Goal: Transaction & Acquisition: Download file/media

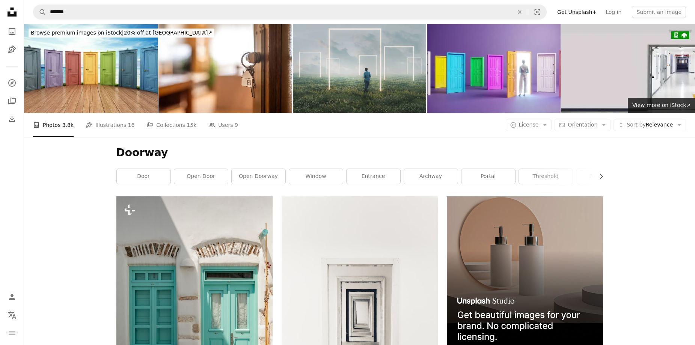
scroll to position [9456, 0]
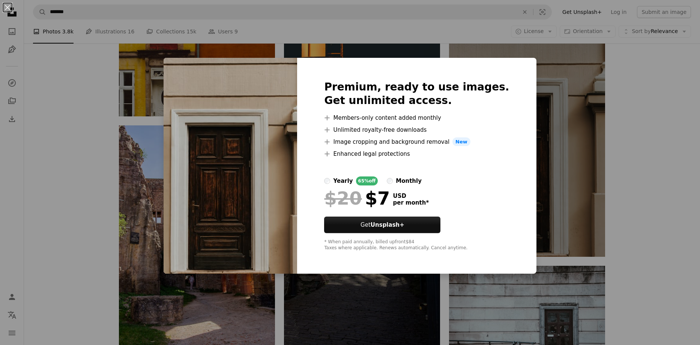
click at [519, 57] on div "An X shape Premium, ready to use images. Get unlimited access. A plus sign Memb…" at bounding box center [350, 172] width 700 height 345
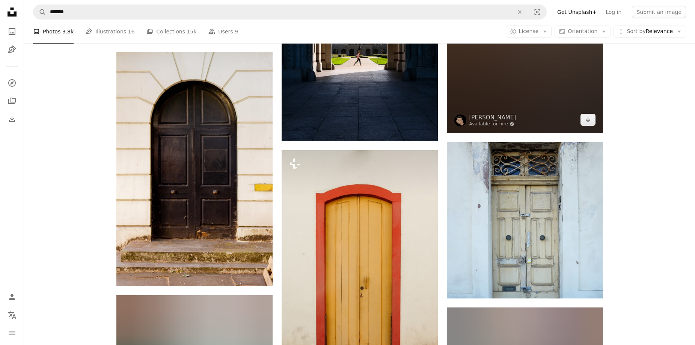
scroll to position [11970, 0]
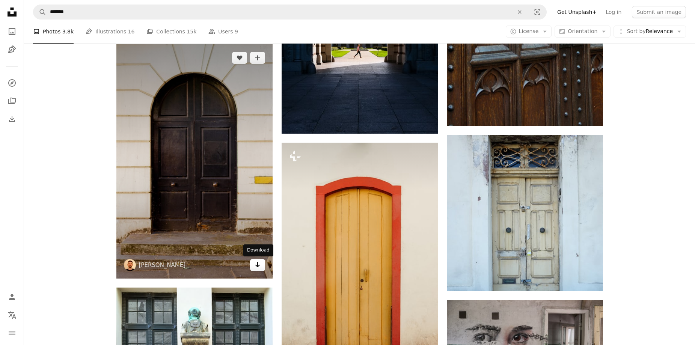
click at [259, 263] on icon "Arrow pointing down" at bounding box center [257, 264] width 6 height 9
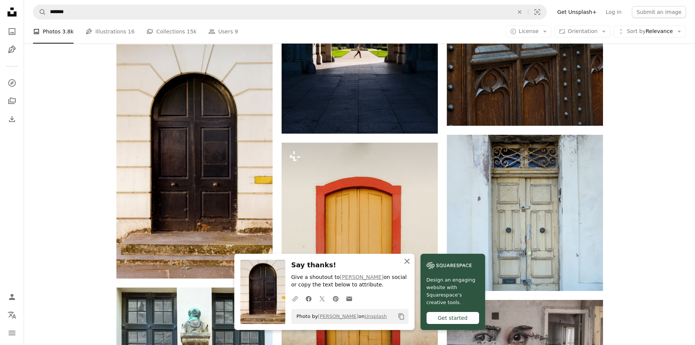
click at [408, 258] on icon "An X shape" at bounding box center [406, 261] width 9 height 9
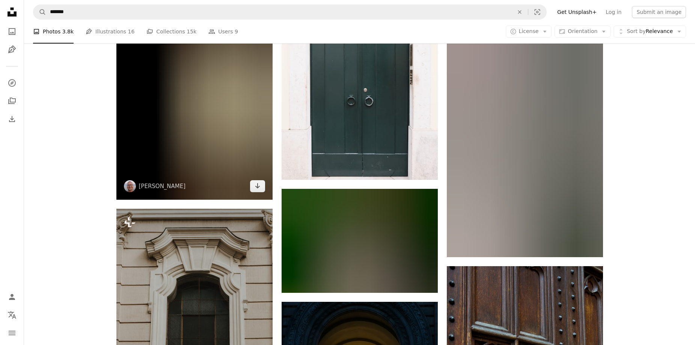
scroll to position [11520, 0]
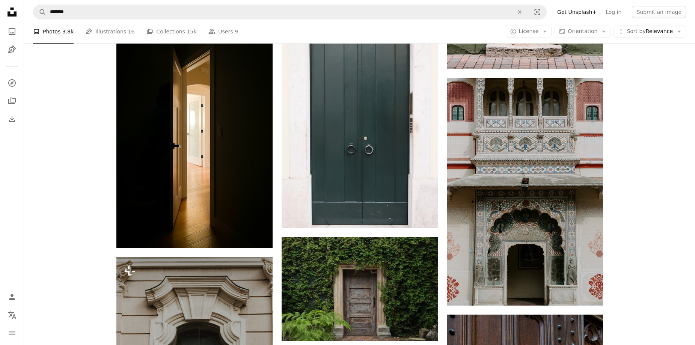
click at [14, 12] on icon at bounding box center [12, 12] width 9 height 9
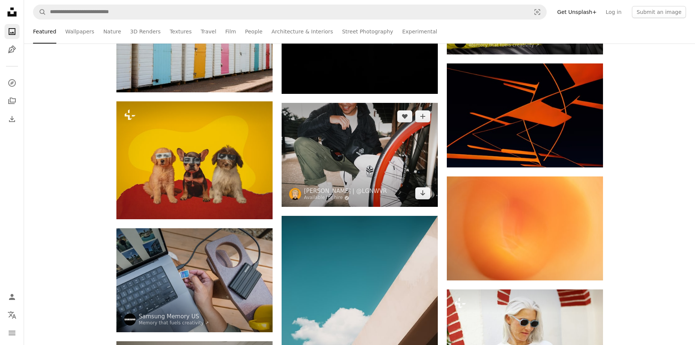
scroll to position [1538, 0]
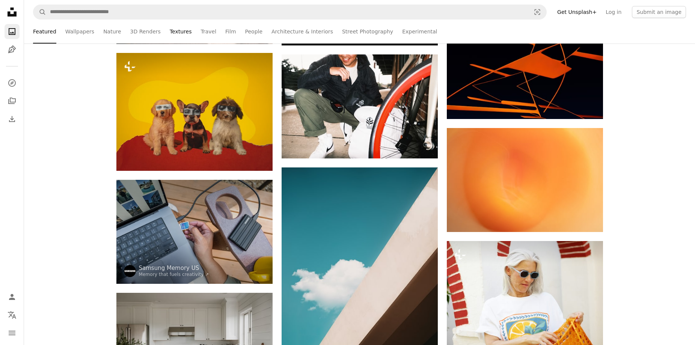
click at [173, 35] on link "Textures" at bounding box center [181, 32] width 22 height 24
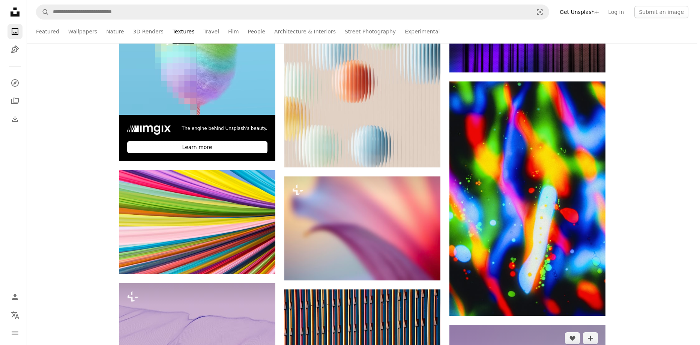
scroll to position [225, 0]
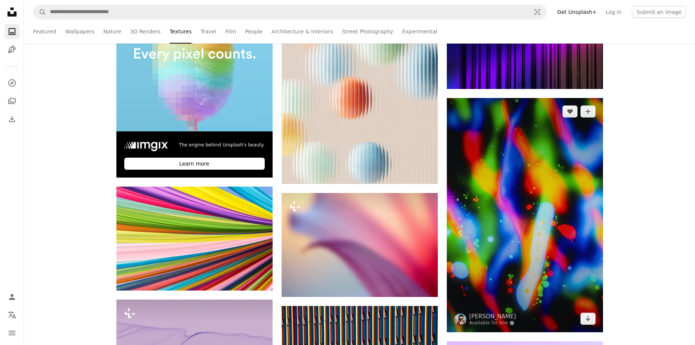
click at [503, 194] on img at bounding box center [525, 215] width 156 height 234
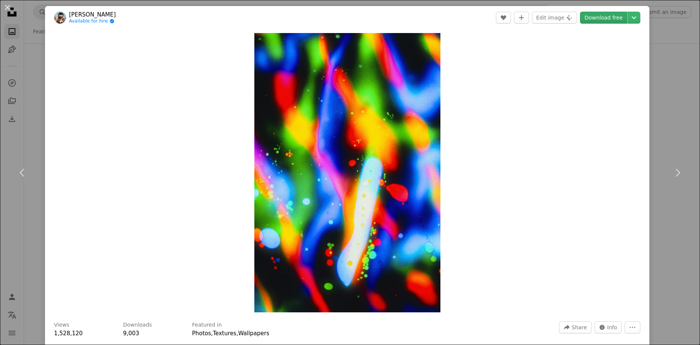
click at [593, 18] on link "Download free" at bounding box center [603, 18] width 47 height 12
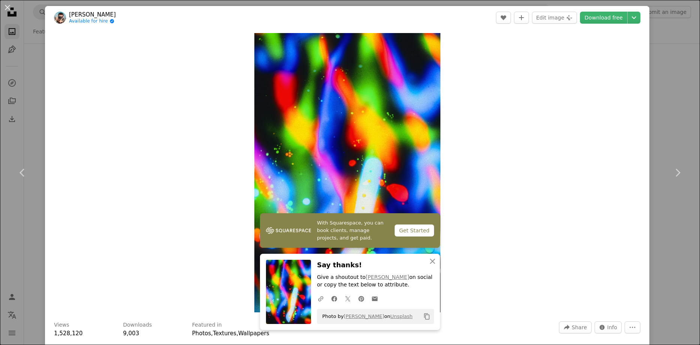
click at [11, 37] on div "An X shape Chevron left Chevron right [PERSON_NAME] Available for hire A checkm…" at bounding box center [350, 172] width 700 height 345
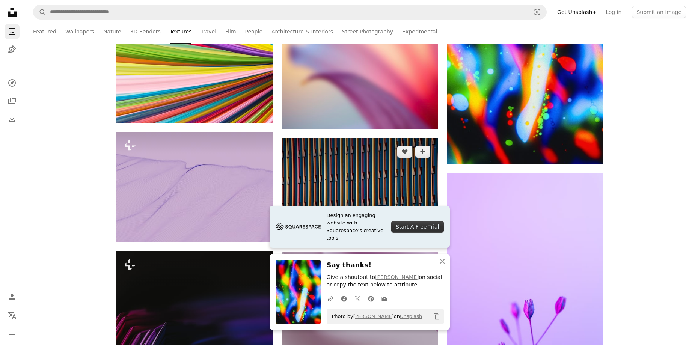
scroll to position [413, 0]
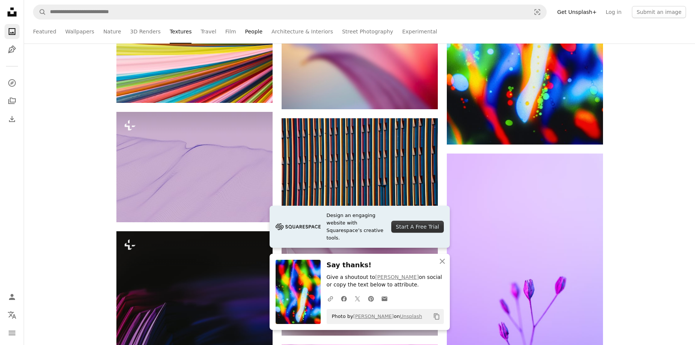
click at [245, 33] on link "People" at bounding box center [254, 32] width 18 height 24
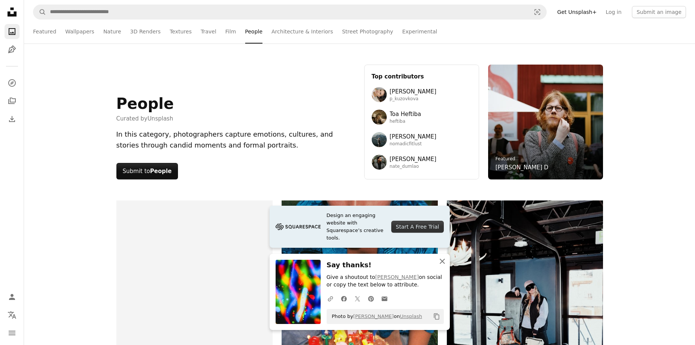
click at [445, 261] on icon "An X shape" at bounding box center [442, 261] width 9 height 9
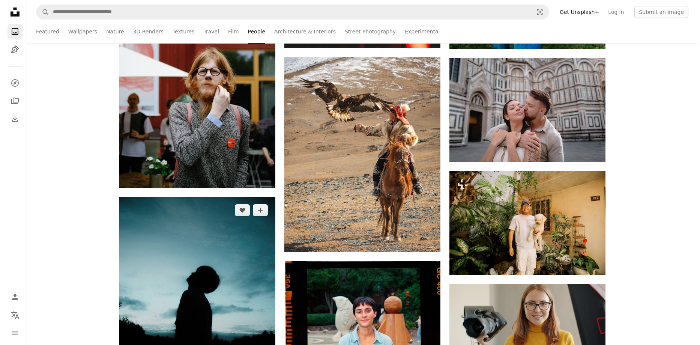
scroll to position [750, 0]
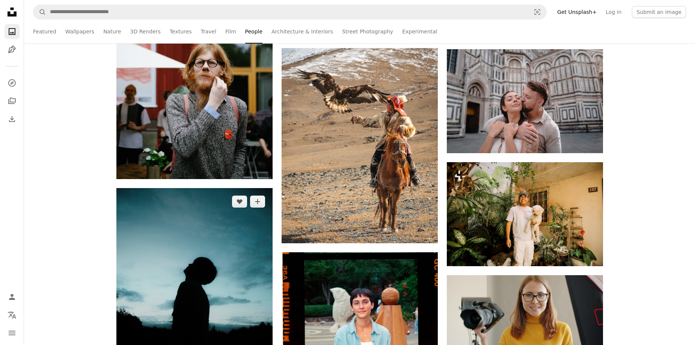
click at [217, 225] on img at bounding box center [194, 285] width 156 height 195
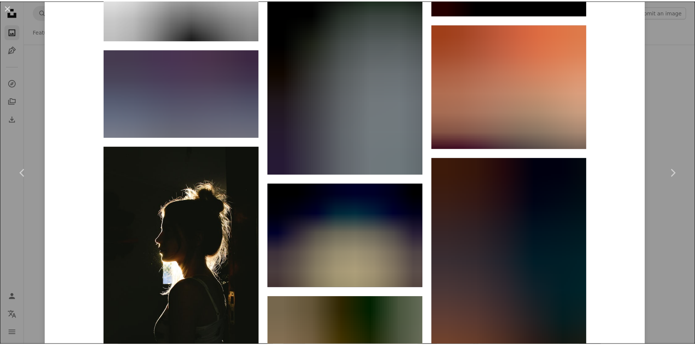
scroll to position [19211, 0]
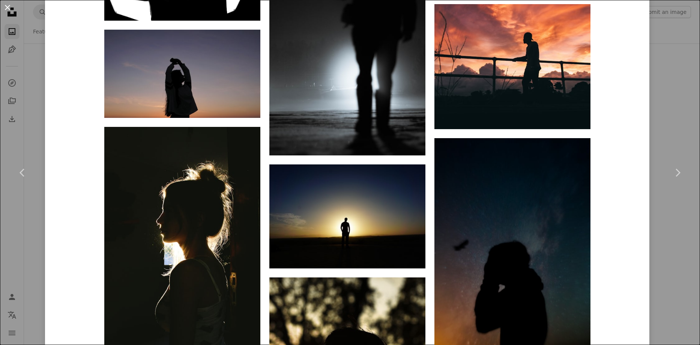
click at [8, 8] on button "An X shape" at bounding box center [7, 7] width 9 height 9
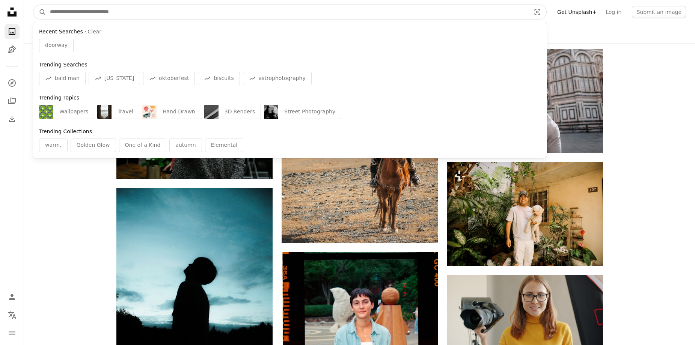
click at [172, 7] on input "Find visuals sitewide" at bounding box center [287, 12] width 482 height 14
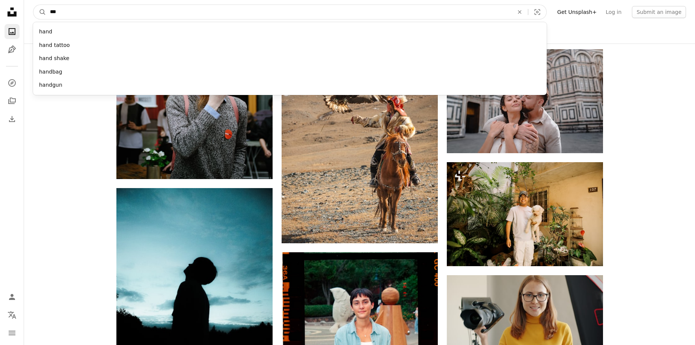
type input "****"
click button "A magnifying glass" at bounding box center [39, 12] width 13 height 14
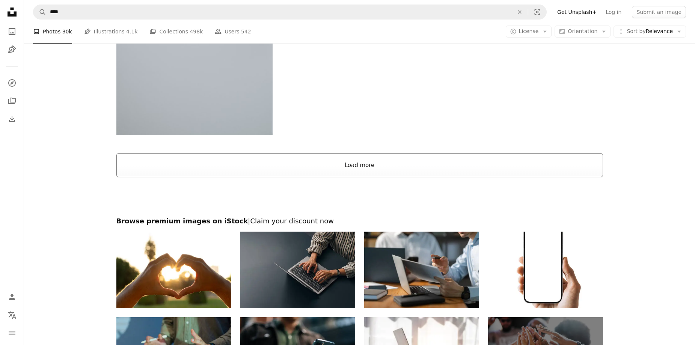
scroll to position [1585, 0]
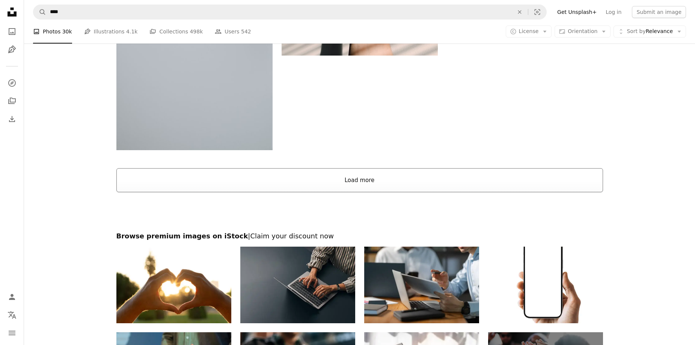
click at [365, 173] on button "Load more" at bounding box center [359, 180] width 486 height 24
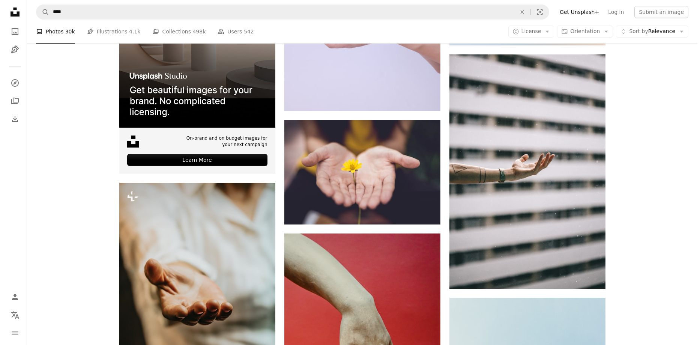
scroll to position [1735, 0]
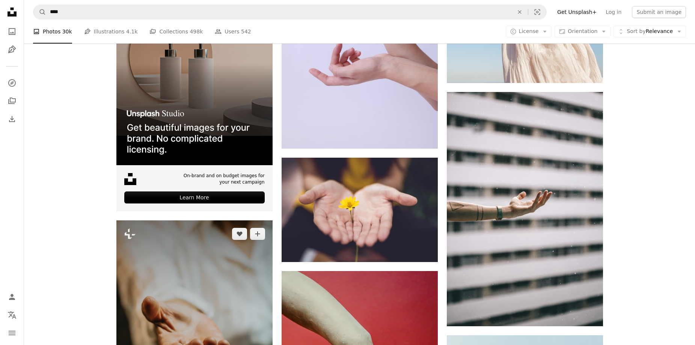
click at [233, 272] on img at bounding box center [194, 337] width 156 height 234
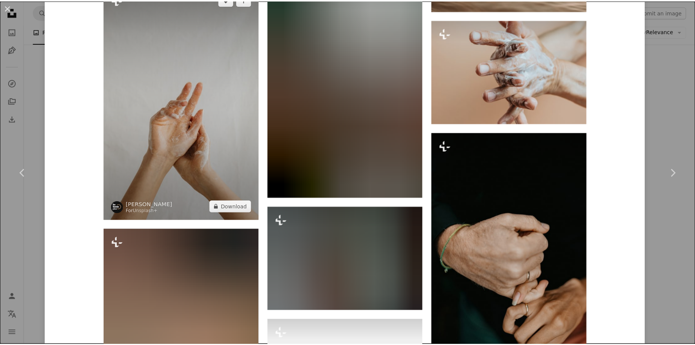
scroll to position [1313, 0]
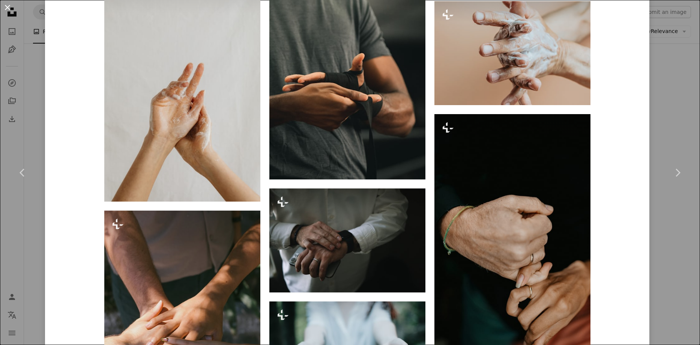
click at [6, 11] on button "An X shape" at bounding box center [7, 7] width 9 height 9
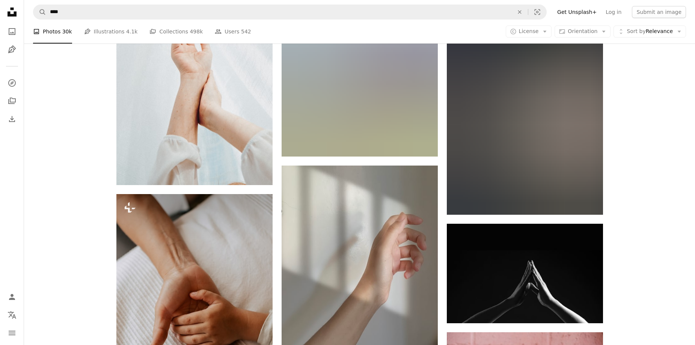
scroll to position [8977, 0]
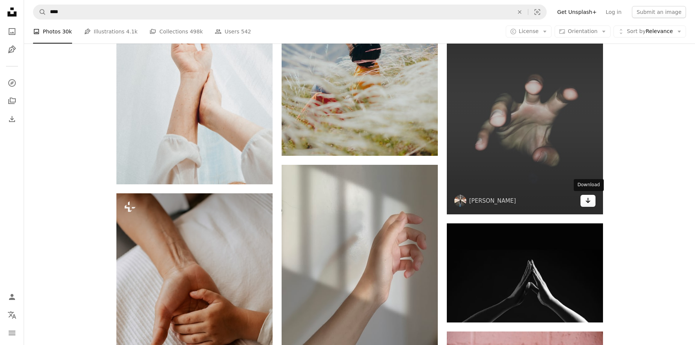
click at [587, 202] on icon "Arrow pointing down" at bounding box center [588, 200] width 6 height 9
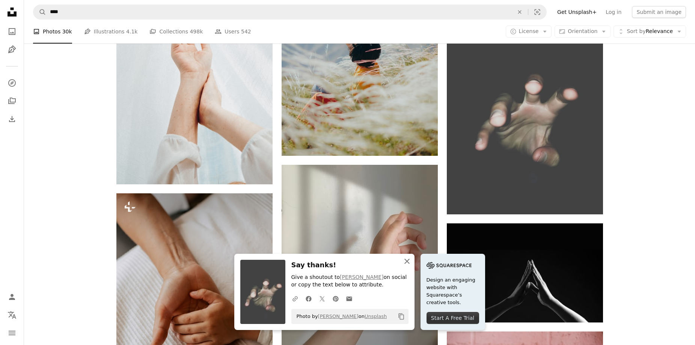
click at [405, 263] on icon "An X shape" at bounding box center [406, 261] width 9 height 9
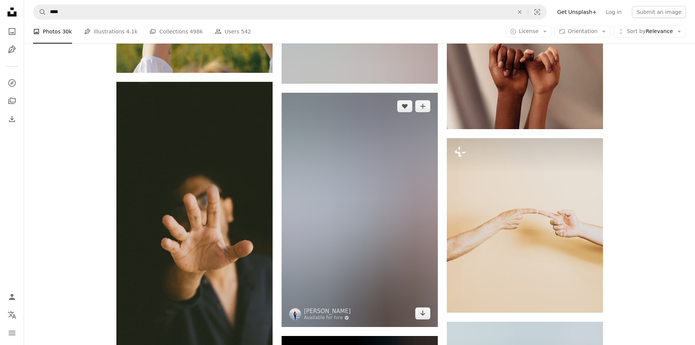
scroll to position [9915, 0]
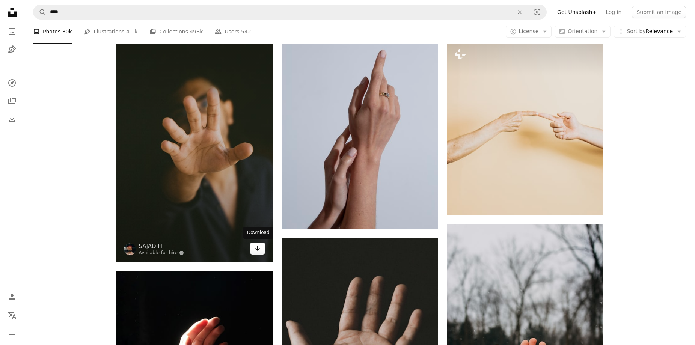
click at [261, 250] on link "Arrow pointing down" at bounding box center [257, 248] width 15 height 12
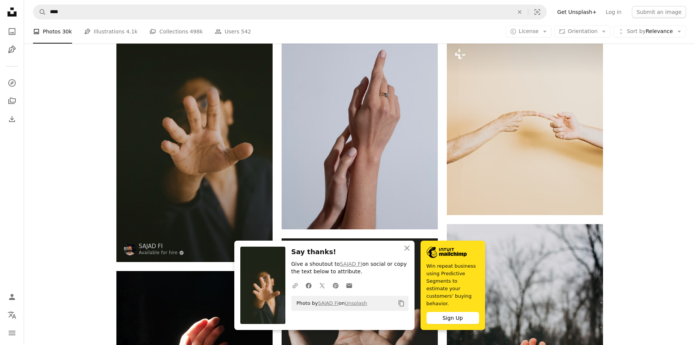
scroll to position [10103, 0]
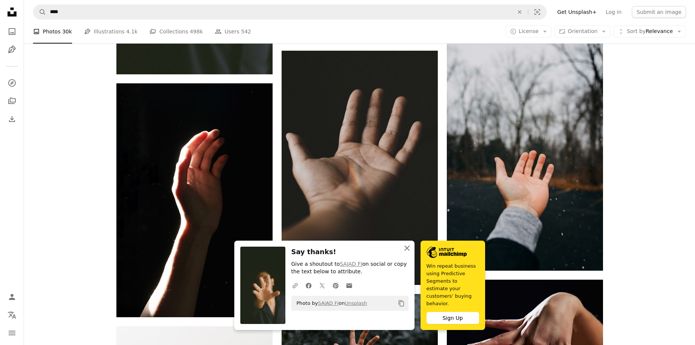
click at [409, 253] on icon "An X shape" at bounding box center [406, 248] width 9 height 9
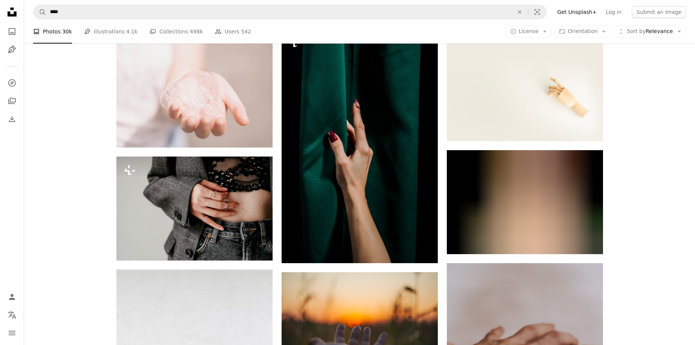
scroll to position [10816, 0]
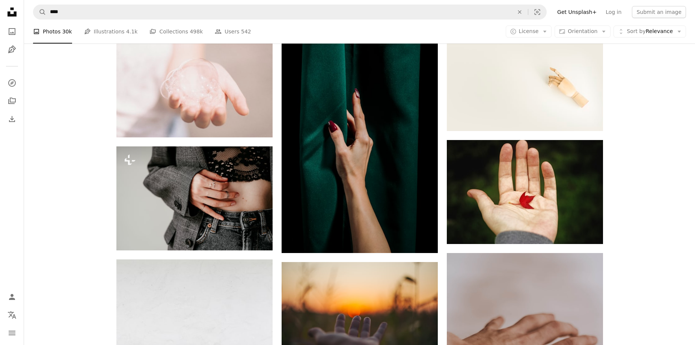
click at [9, 13] on icon at bounding box center [12, 12] width 9 height 9
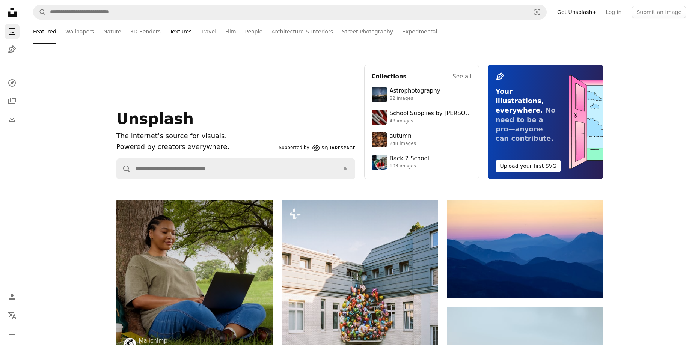
click at [176, 32] on link "Textures" at bounding box center [181, 32] width 22 height 24
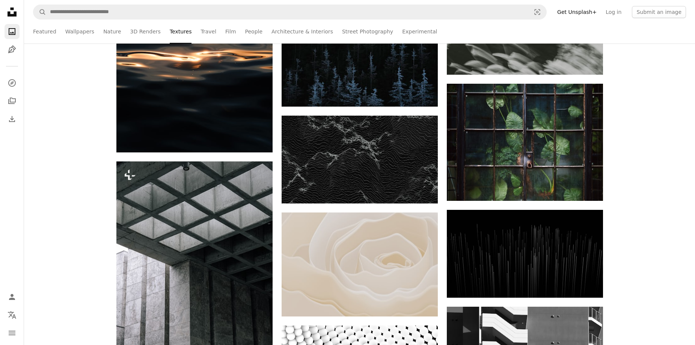
scroll to position [4728, 0]
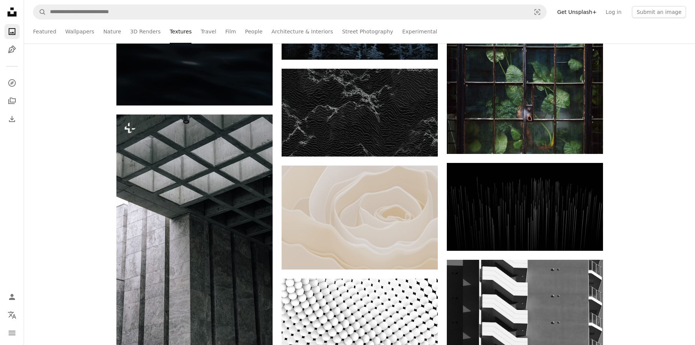
click at [190, 3] on nav "A magnifying glass Visual search Get Unsplash+ Log in Submit an image" at bounding box center [359, 12] width 671 height 24
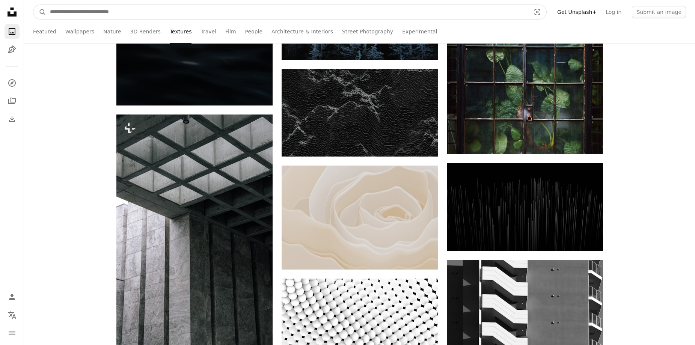
click at [191, 8] on input "Find visuals sitewide" at bounding box center [287, 12] width 482 height 14
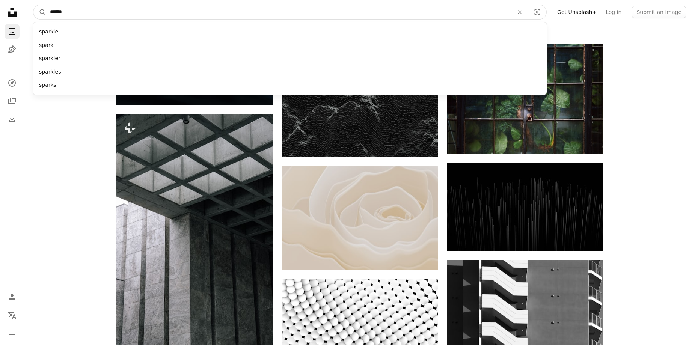
type input "*******"
click button "A magnifying glass" at bounding box center [39, 12] width 13 height 14
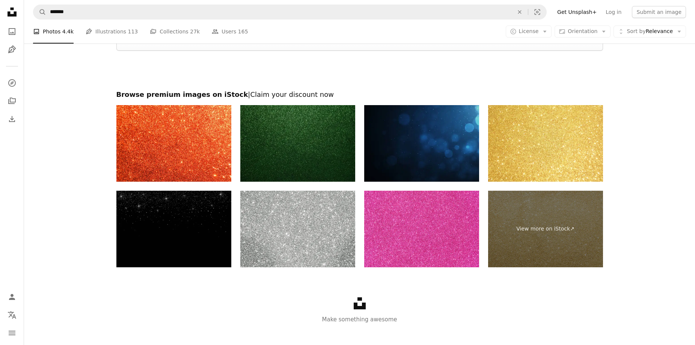
scroll to position [1641, 0]
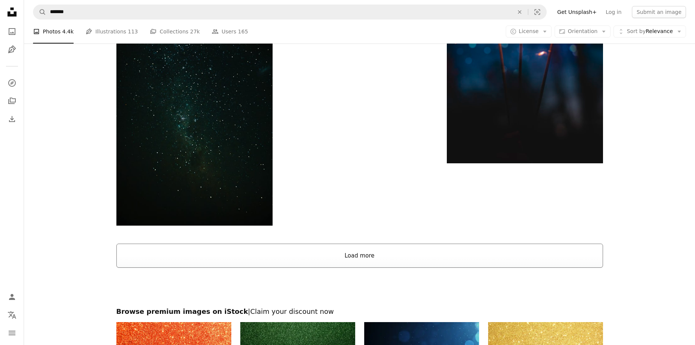
click at [344, 257] on button "Load more" at bounding box center [359, 256] width 486 height 24
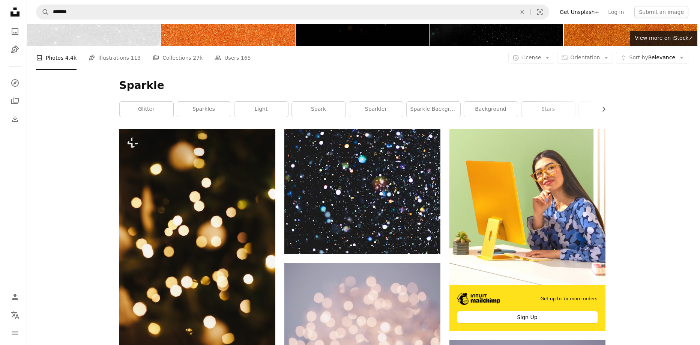
scroll to position [65, 0]
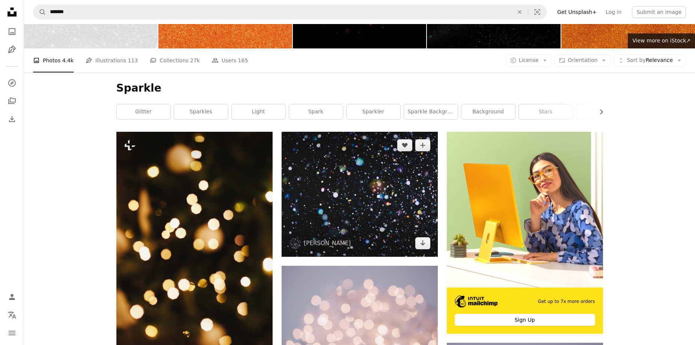
click at [348, 217] on img at bounding box center [359, 194] width 156 height 125
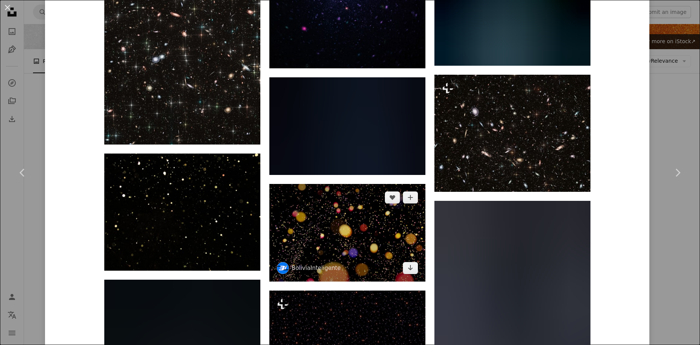
scroll to position [938, 0]
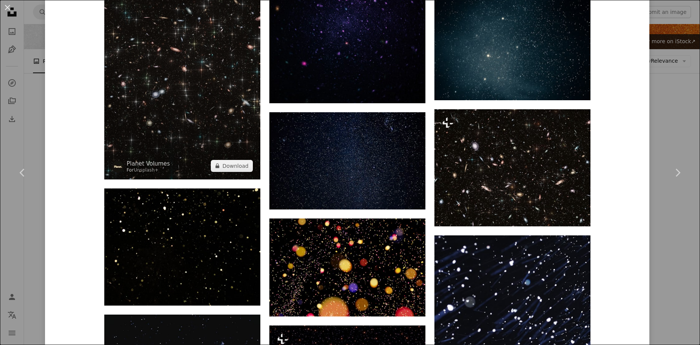
click at [205, 97] on img at bounding box center [182, 59] width 156 height 240
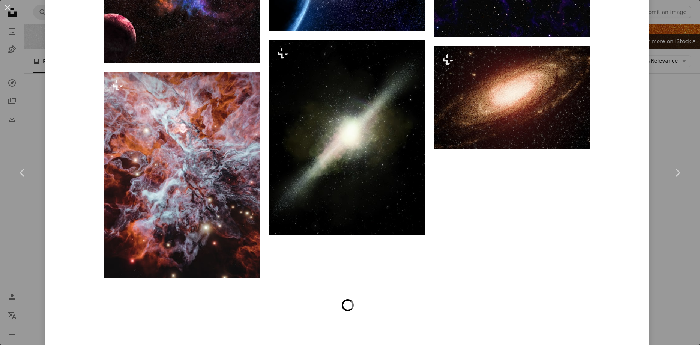
scroll to position [1364, 0]
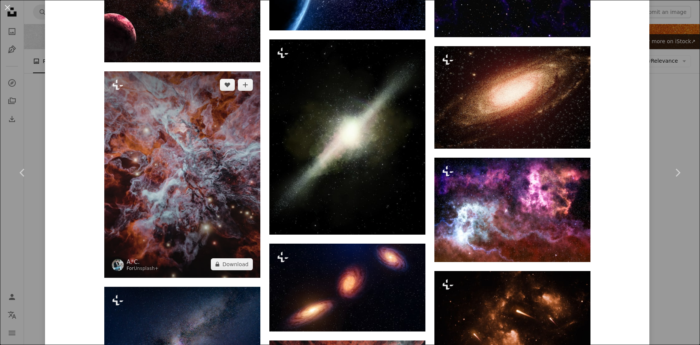
click at [217, 156] on img at bounding box center [182, 174] width 156 height 206
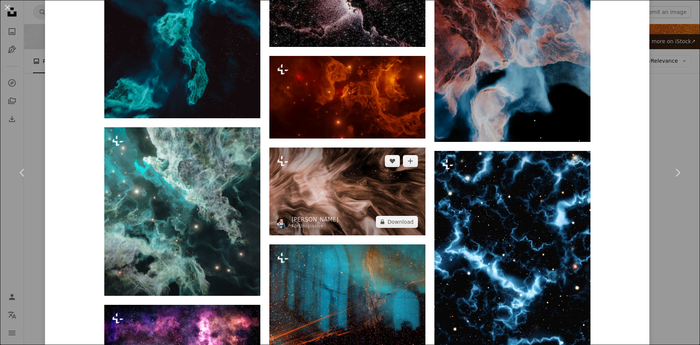
scroll to position [1951, 0]
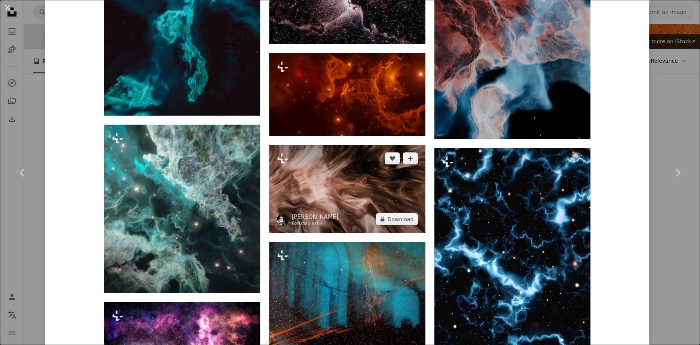
click at [362, 184] on img at bounding box center [347, 189] width 156 height 88
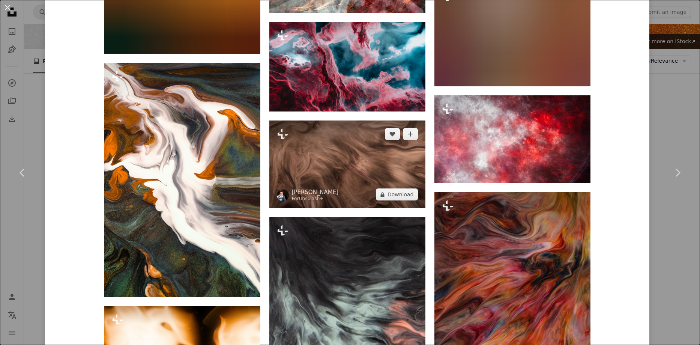
scroll to position [1576, 0]
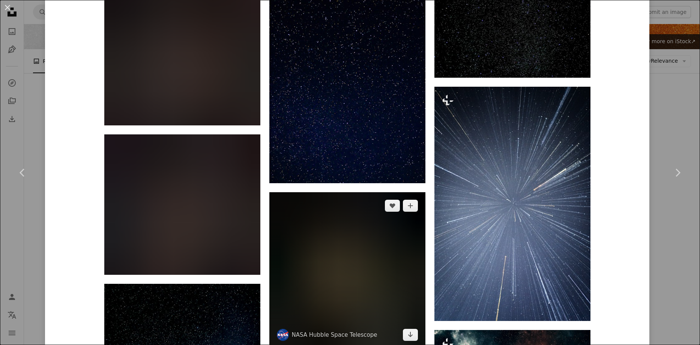
scroll to position [1559, 0]
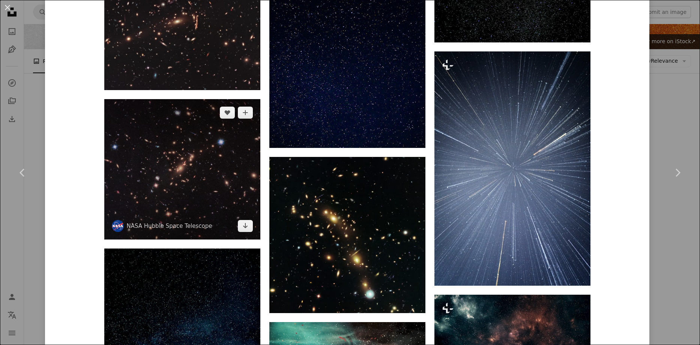
click at [204, 195] on img at bounding box center [182, 169] width 156 height 140
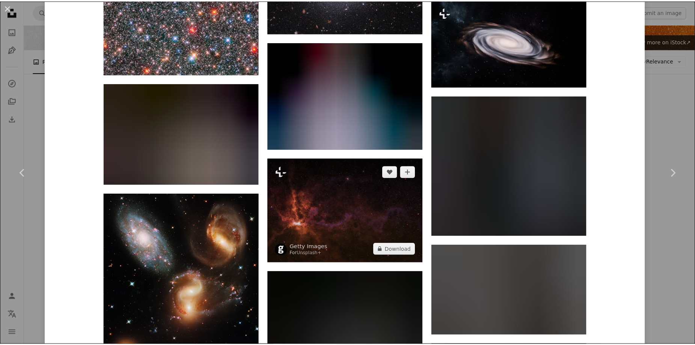
scroll to position [3954, 0]
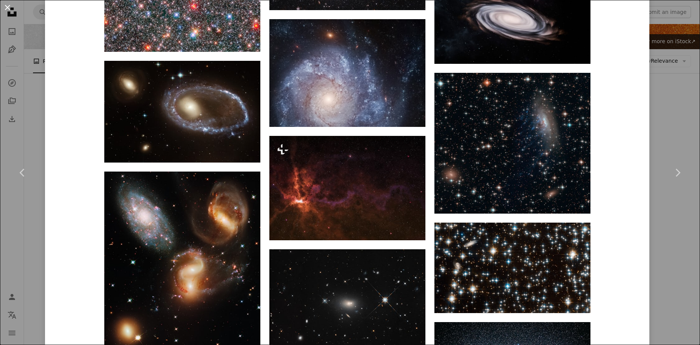
click at [11, 12] on button "An X shape" at bounding box center [7, 7] width 9 height 9
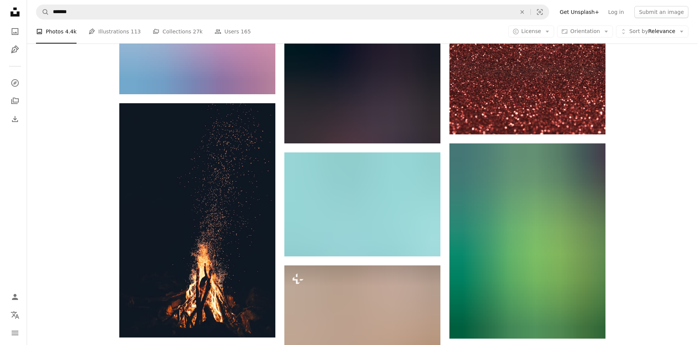
scroll to position [5693, 0]
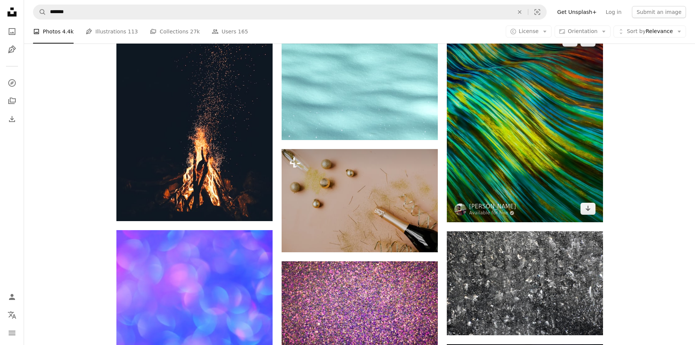
click at [525, 139] on img at bounding box center [525, 124] width 156 height 195
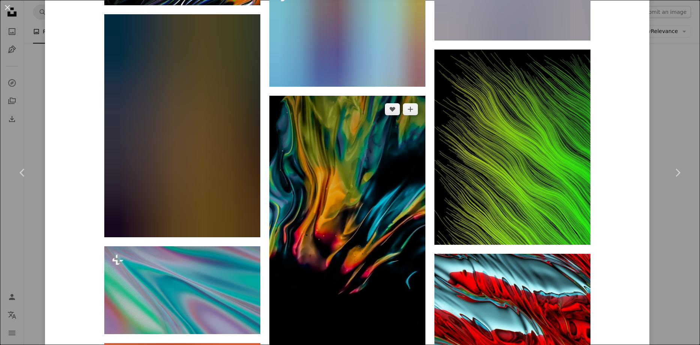
scroll to position [3114, 0]
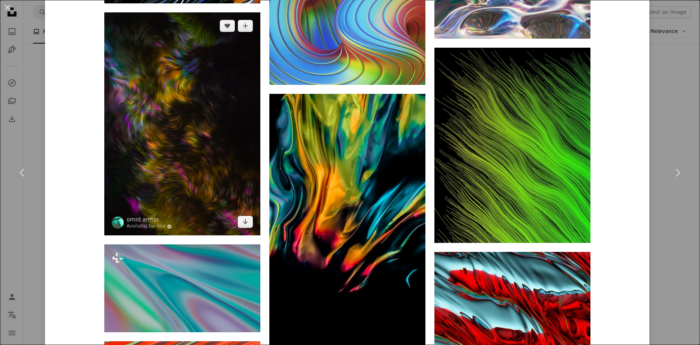
click at [198, 135] on img at bounding box center [182, 123] width 156 height 223
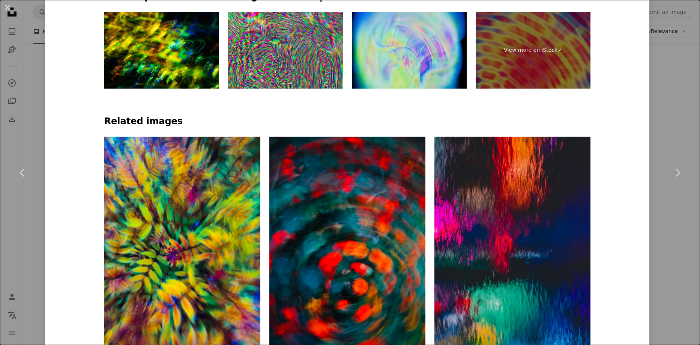
scroll to position [450, 0]
